Goal: Information Seeking & Learning: Learn about a topic

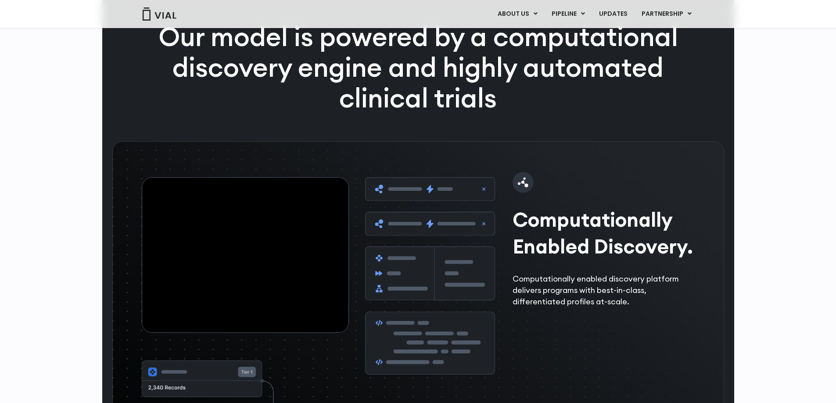
scroll to position [1184, 0]
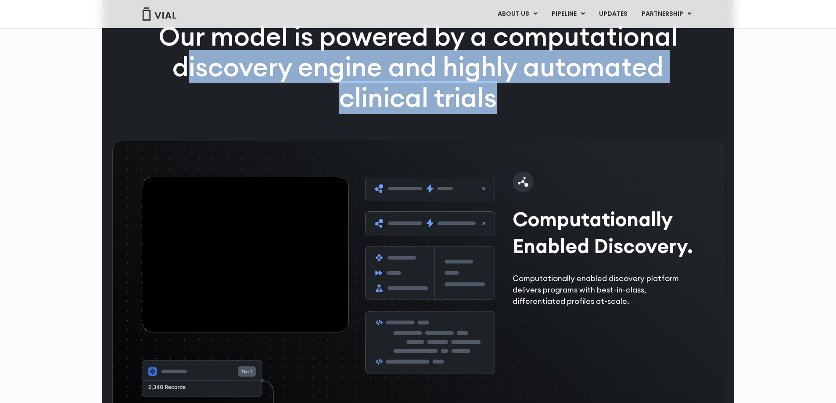
drag, startPoint x: 182, startPoint y: 182, endPoint x: 534, endPoint y: 211, distance: 353.5
click at [535, 113] on p "Our model is powered by a computational discovery engine and highly automated c…" at bounding box center [418, 67] width 565 height 92
click at [522, 113] on p "Our model is powered by a computational discovery engine and highly automated c…" at bounding box center [418, 67] width 565 height 92
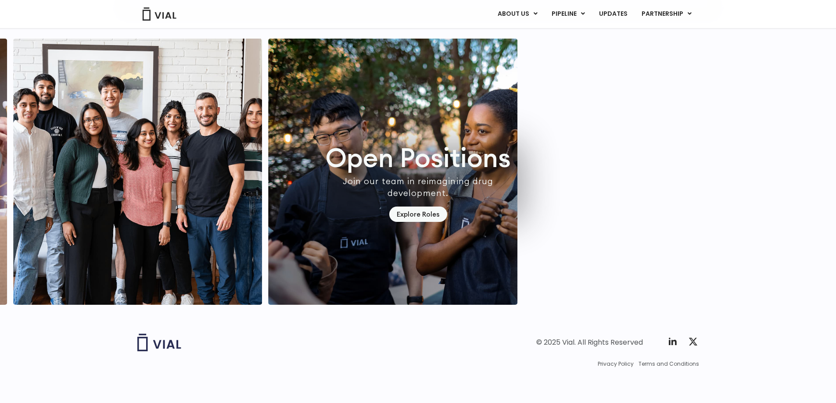
scroll to position [2507, 0]
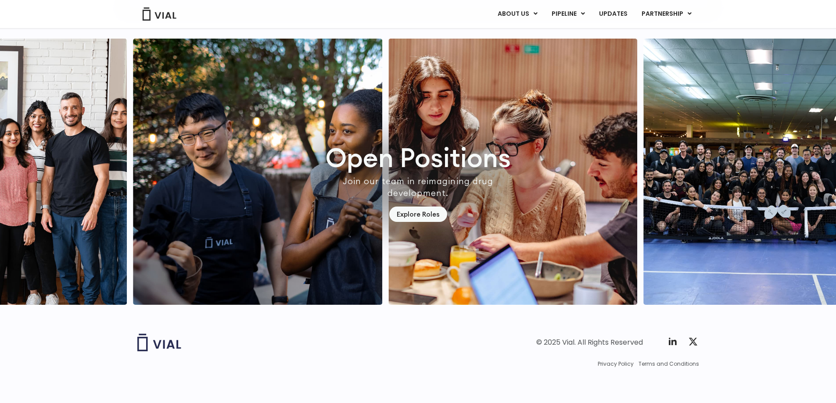
click at [388, 201] on img "2 / 7" at bounding box center [512, 172] width 249 height 266
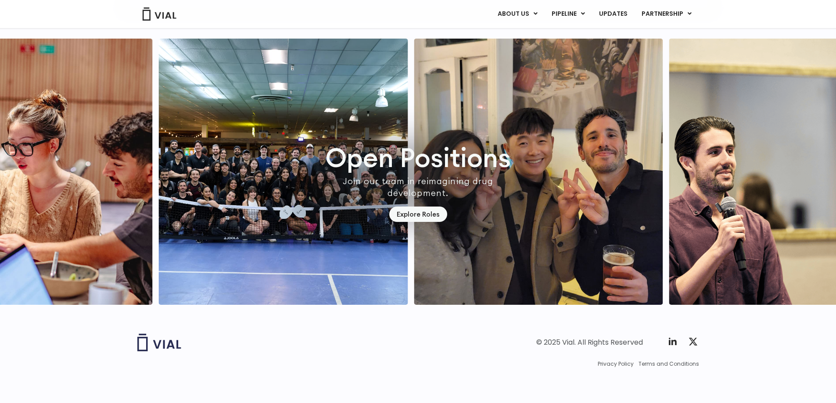
click at [669, 189] on img "5 / 7" at bounding box center [793, 172] width 249 height 266
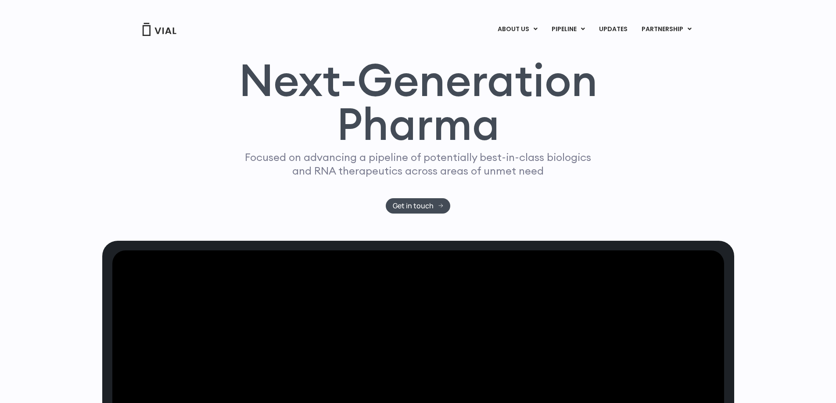
scroll to position [0, 0]
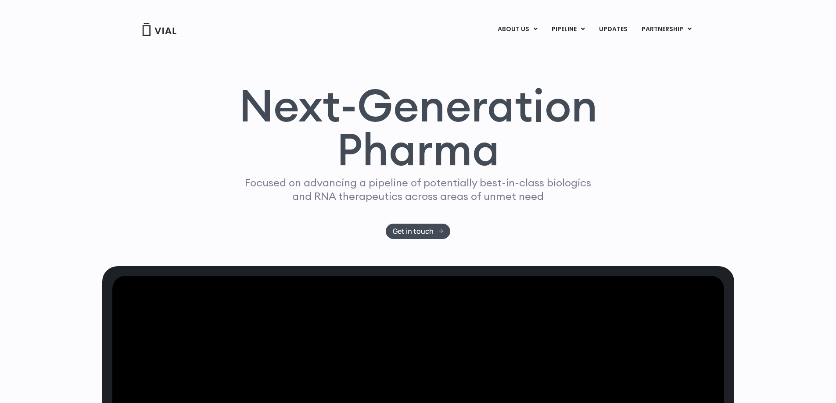
click at [299, 103] on div "Next-Generation Pharma Focused on advancing a pipeline of potentially best-in-c…" at bounding box center [418, 151] width 632 height 229
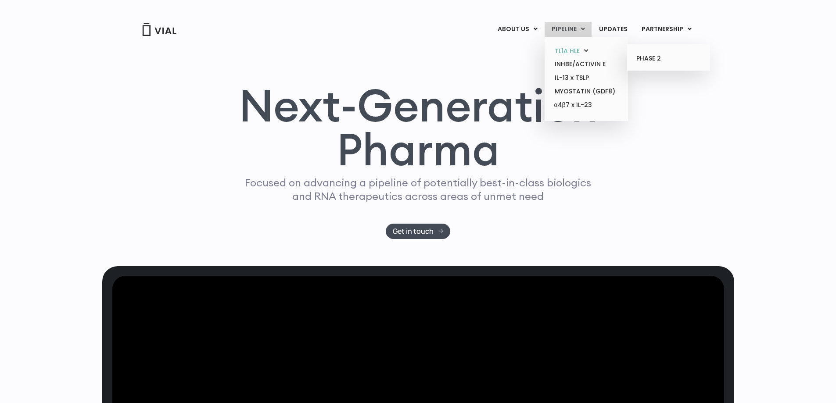
click at [560, 57] on link "TL1A HLE" at bounding box center [585, 51] width 77 height 14
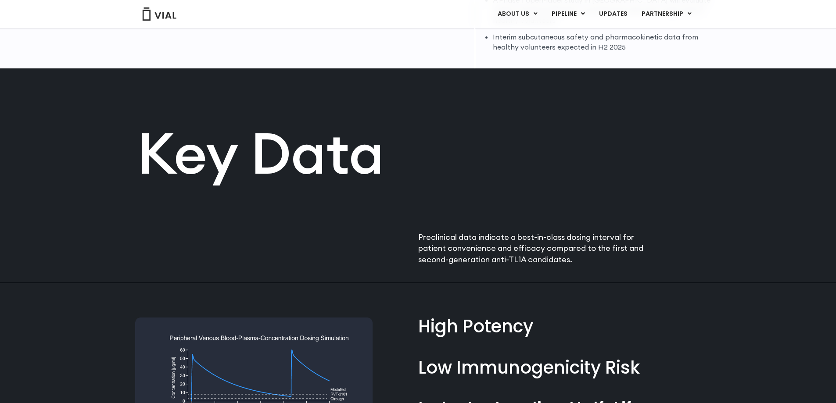
scroll to position [395, 0]
